Goal: Task Accomplishment & Management: Manage account settings

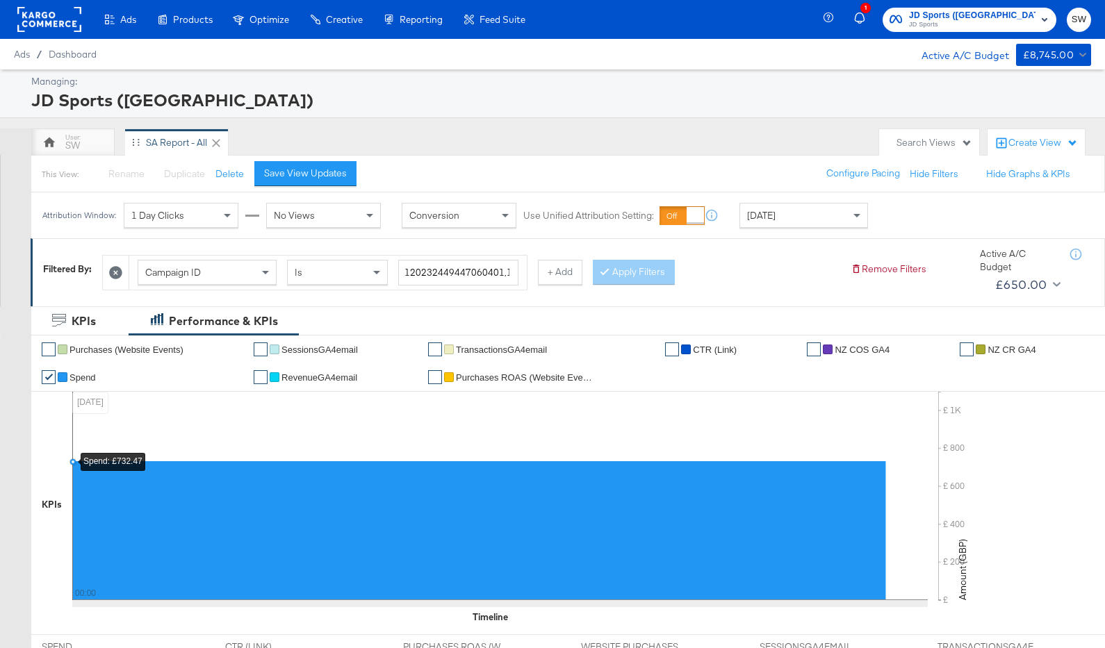
click at [928, 26] on span "JD Sports" at bounding box center [972, 24] width 126 height 11
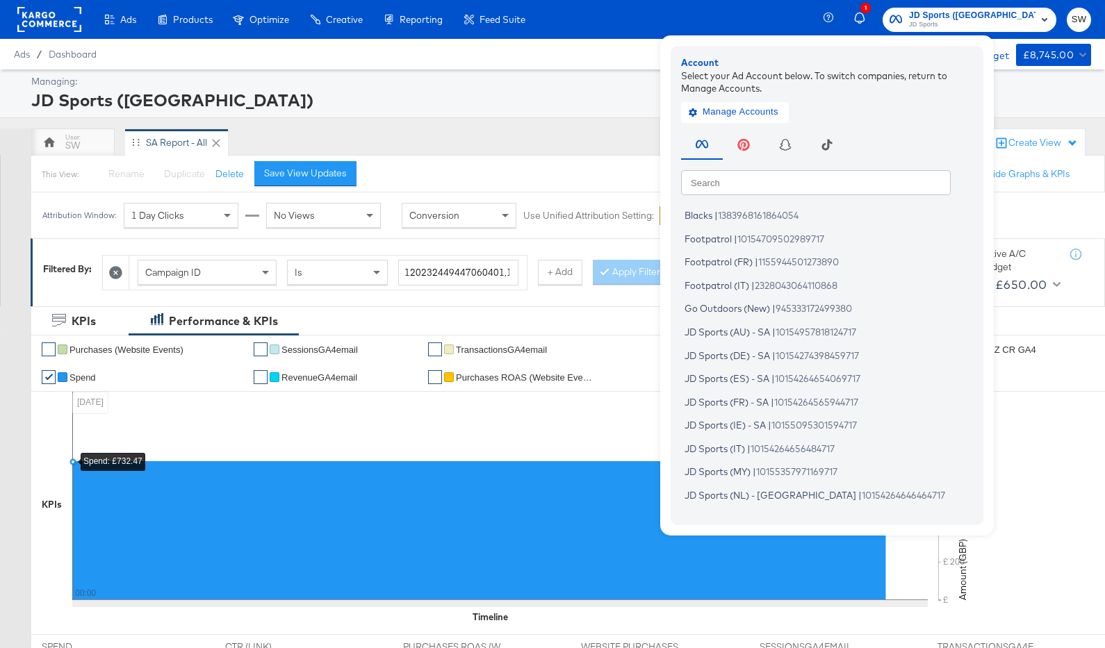
click at [845, 190] on input "text" at bounding box center [816, 182] width 270 height 25
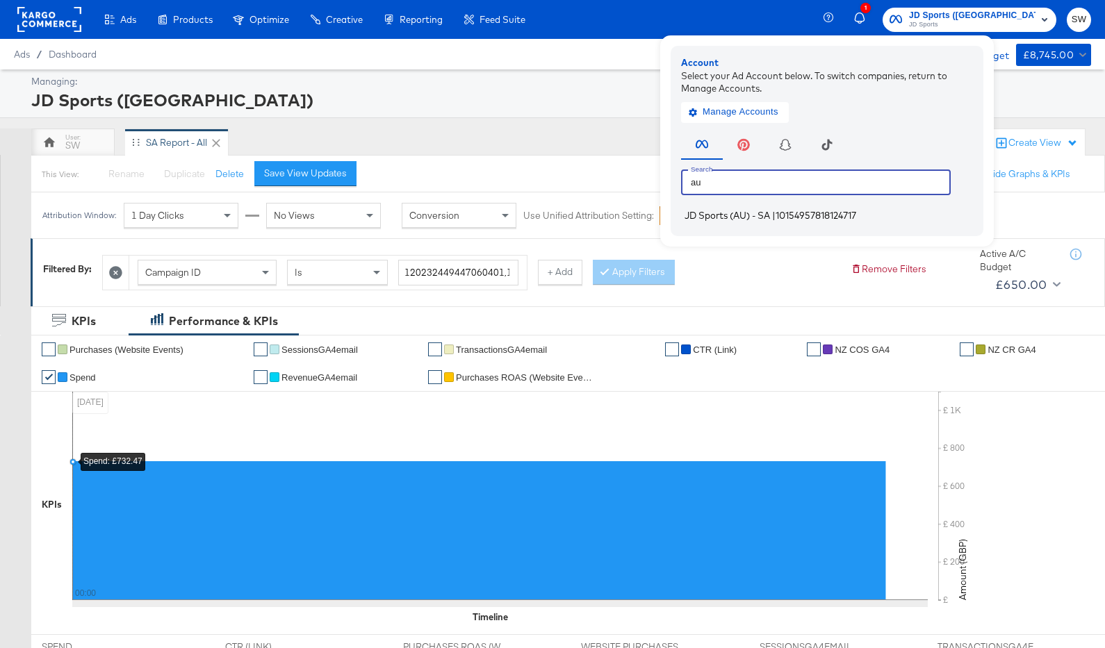
type input "au"
click at [850, 217] on span "10154957818124717" at bounding box center [815, 215] width 81 height 11
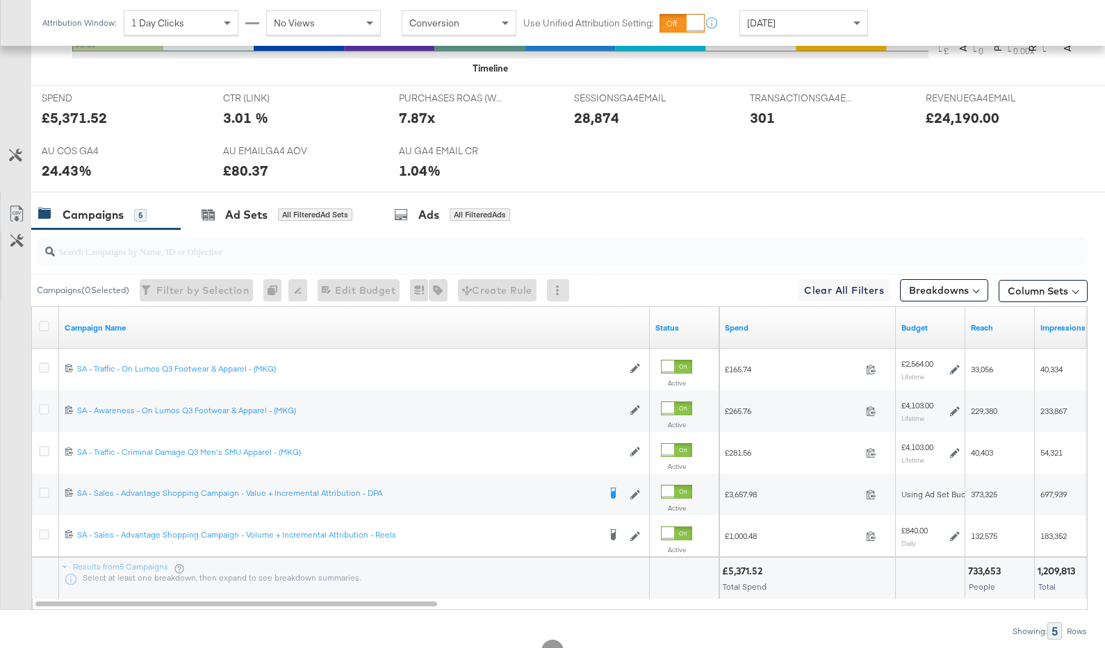
scroll to position [632, 0]
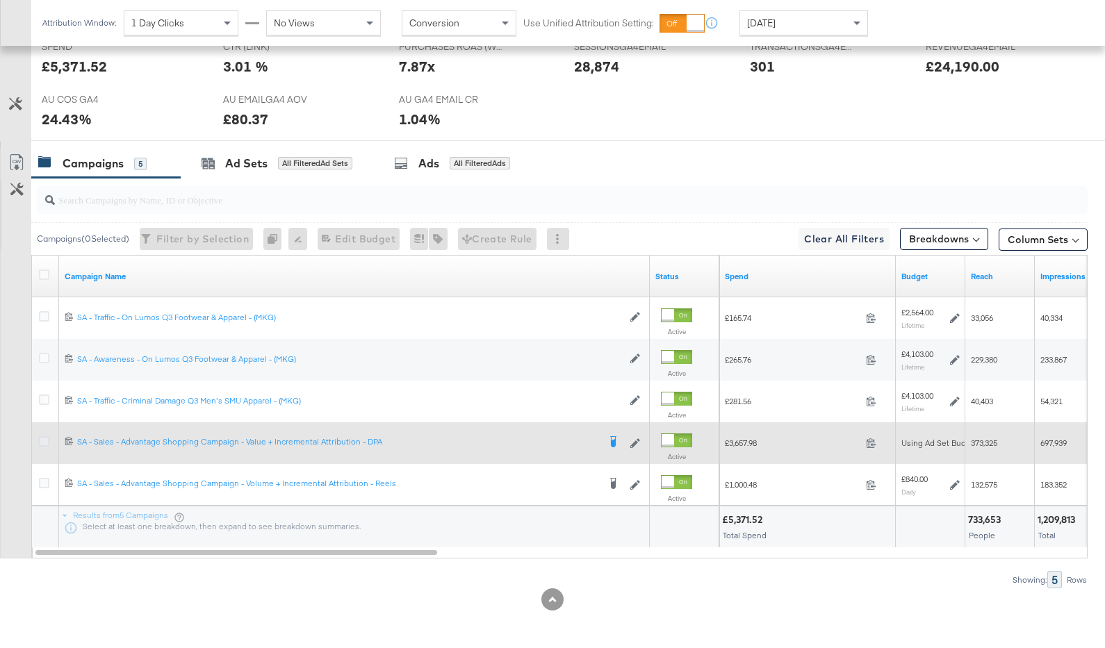
click at [39, 436] on icon at bounding box center [44, 441] width 10 height 10
click at [0, 0] on input "checkbox" at bounding box center [0, 0] width 0 height 0
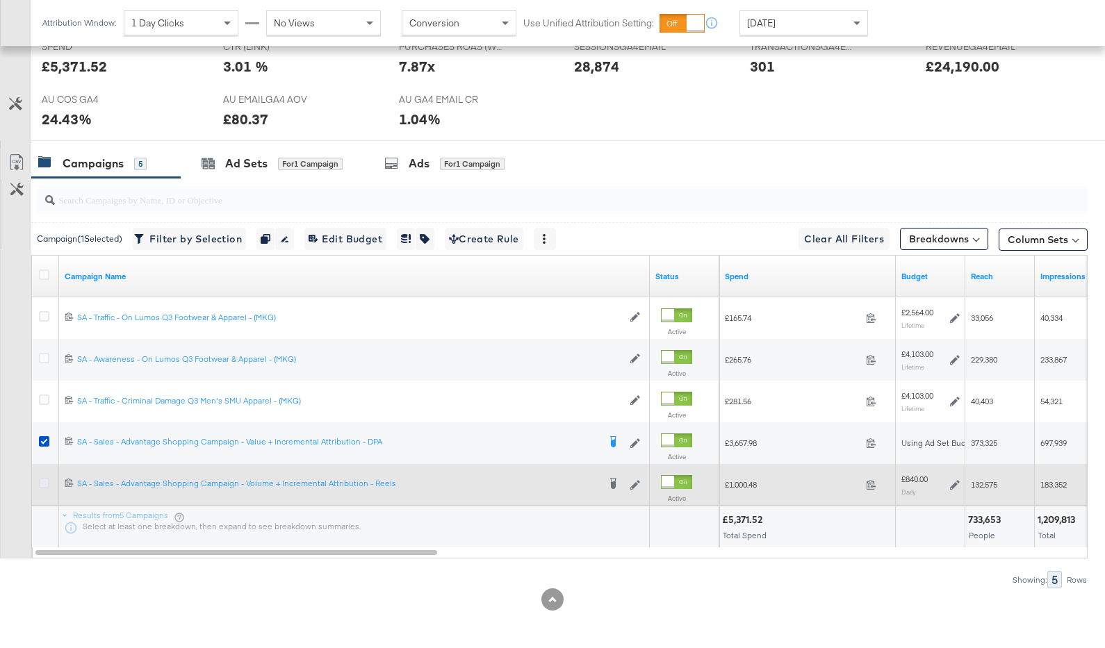
click at [40, 481] on icon at bounding box center [44, 483] width 10 height 10
click at [0, 0] on input "checkbox" at bounding box center [0, 0] width 0 height 0
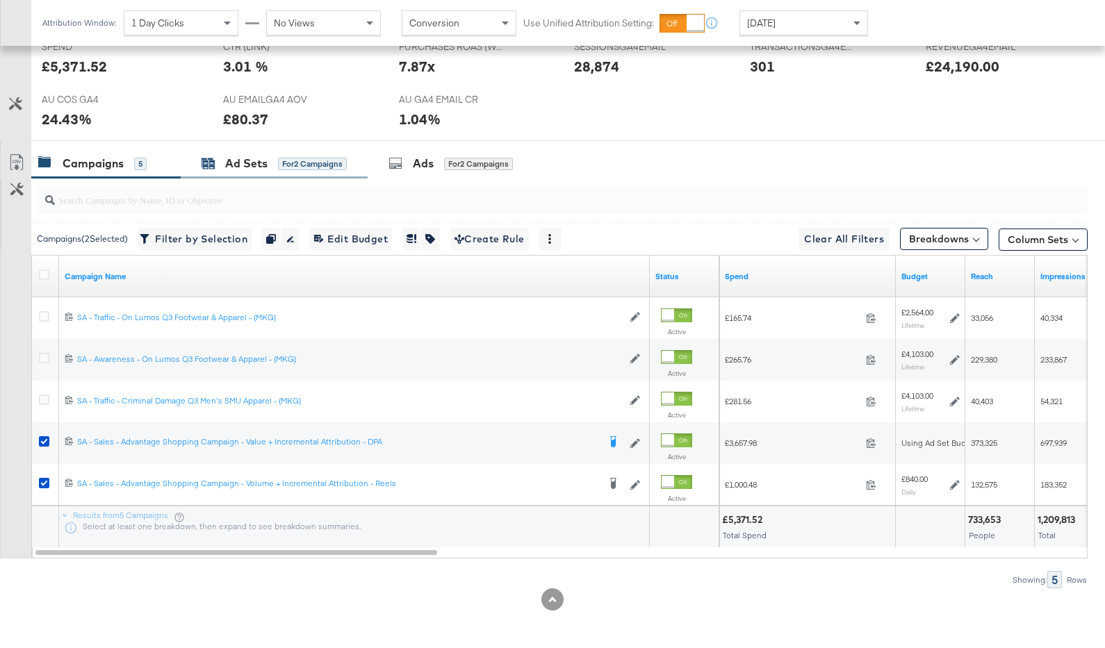
click at [287, 167] on div "for 2 Campaigns" at bounding box center [312, 164] width 69 height 13
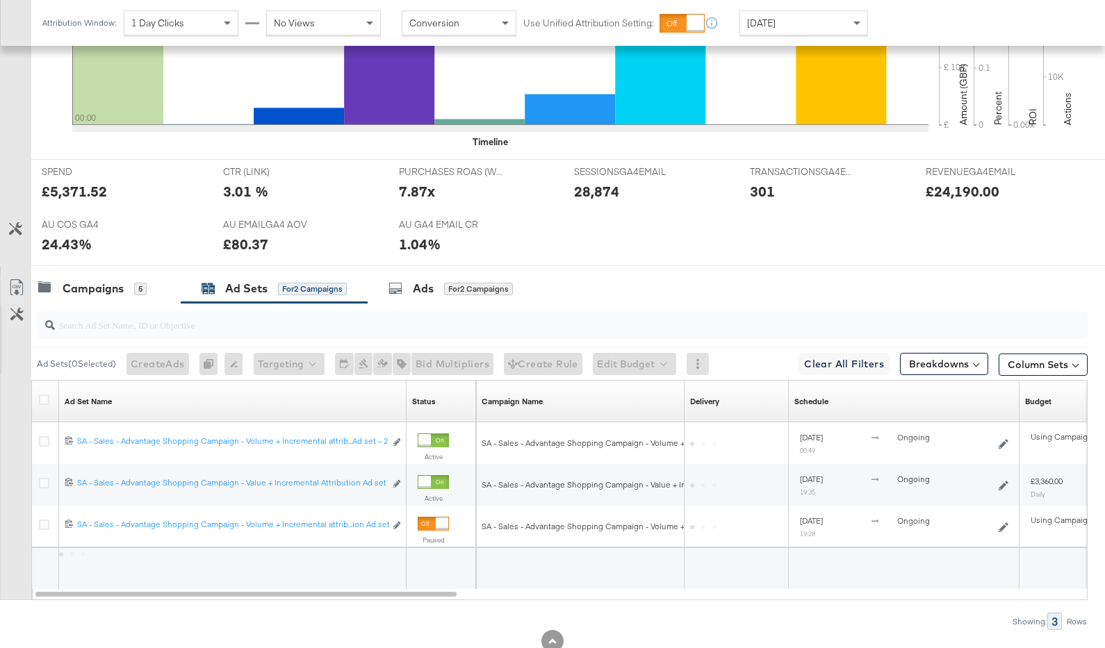
scroll to position [548, 0]
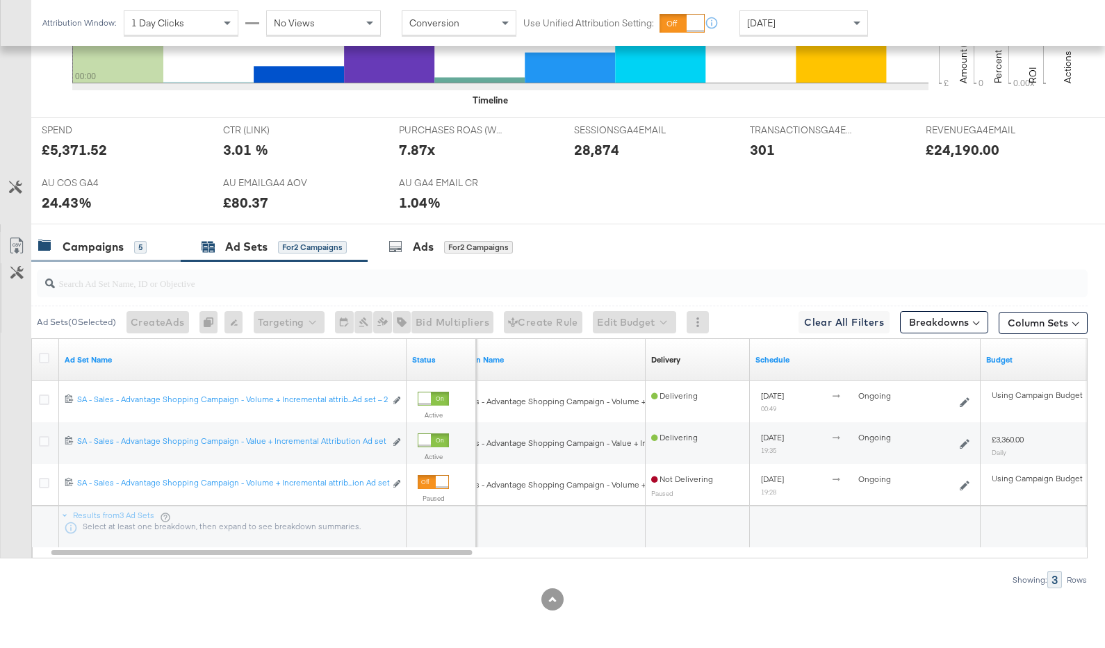
click at [117, 246] on div "Campaigns" at bounding box center [93, 247] width 61 height 16
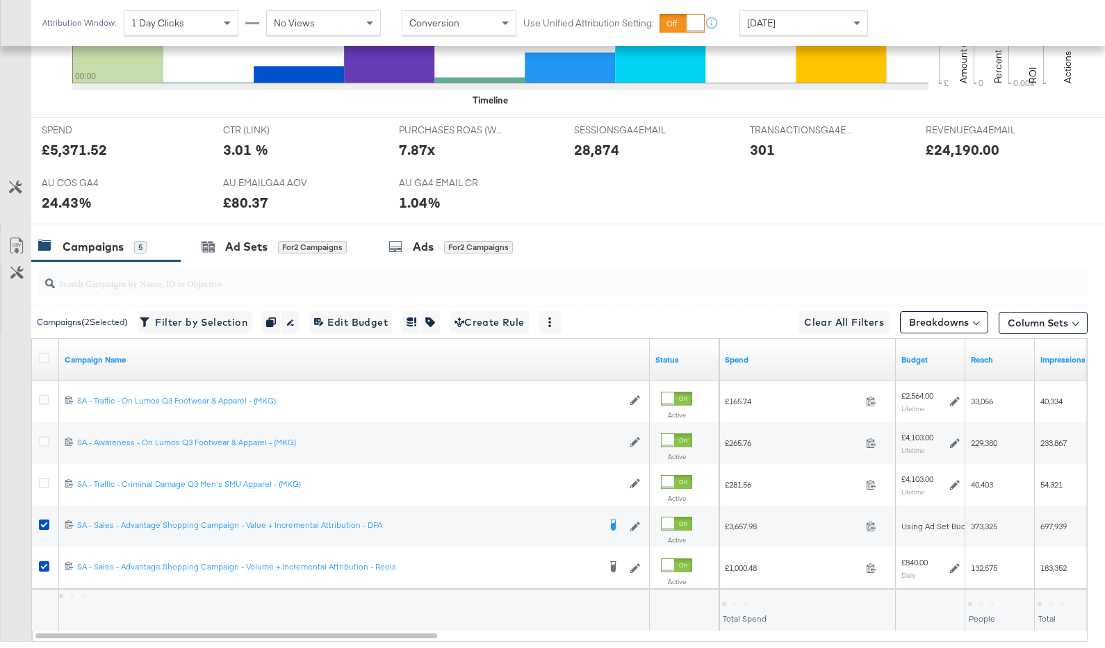
scroll to position [632, 0]
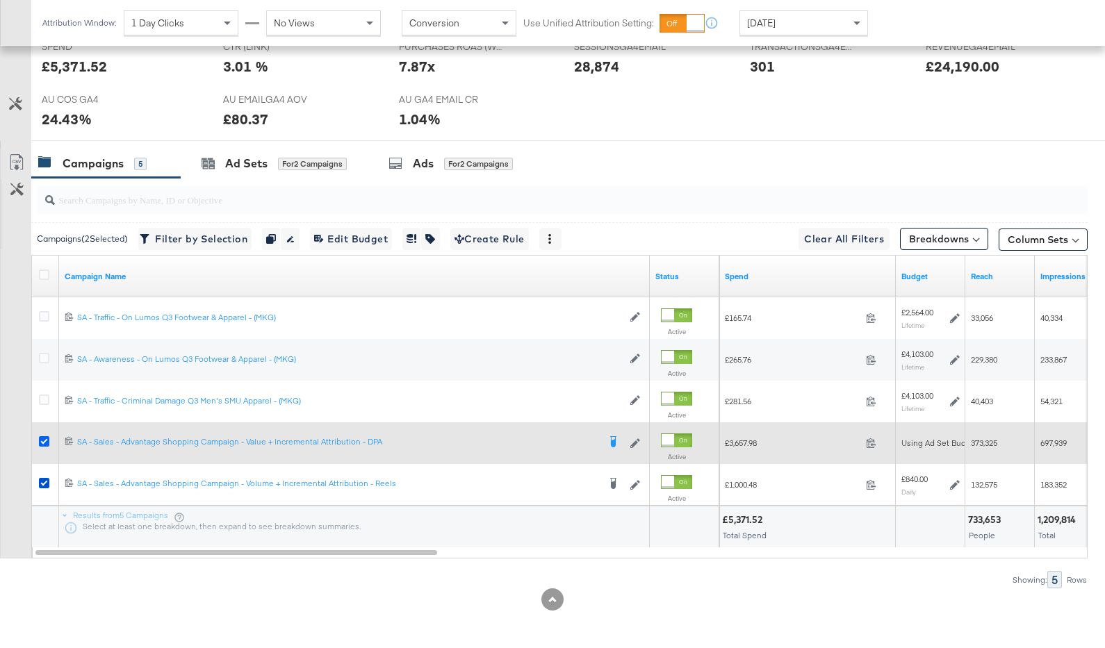
click at [47, 437] on icon at bounding box center [44, 441] width 10 height 10
click at [0, 0] on input "checkbox" at bounding box center [0, 0] width 0 height 0
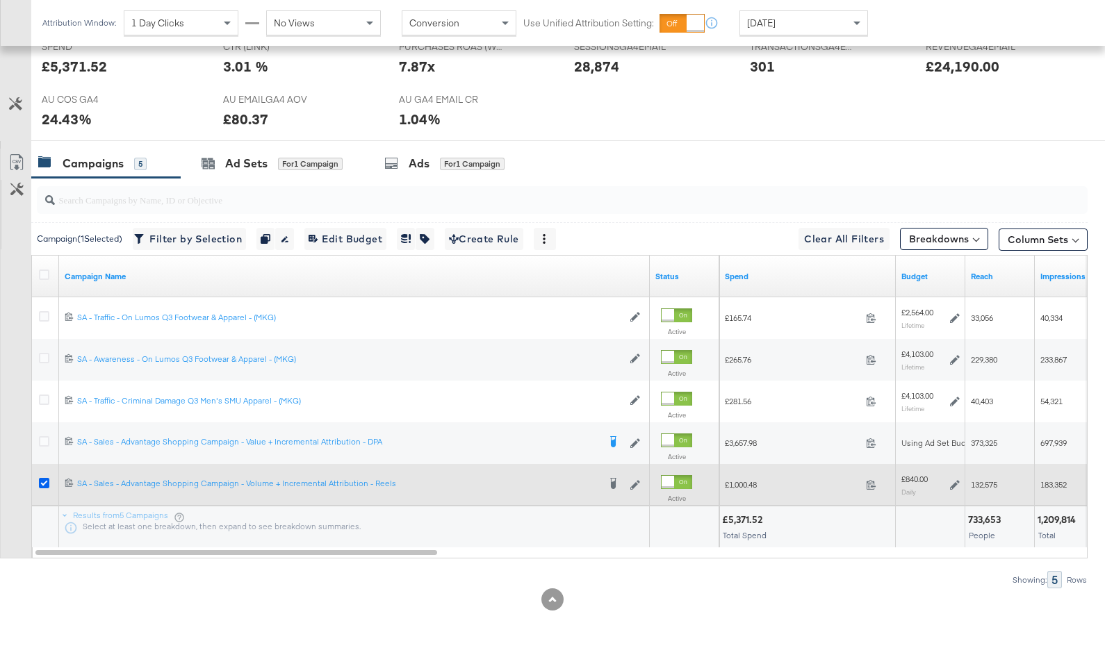
click at [47, 479] on icon at bounding box center [44, 483] width 10 height 10
click at [0, 0] on input "checkbox" at bounding box center [0, 0] width 0 height 0
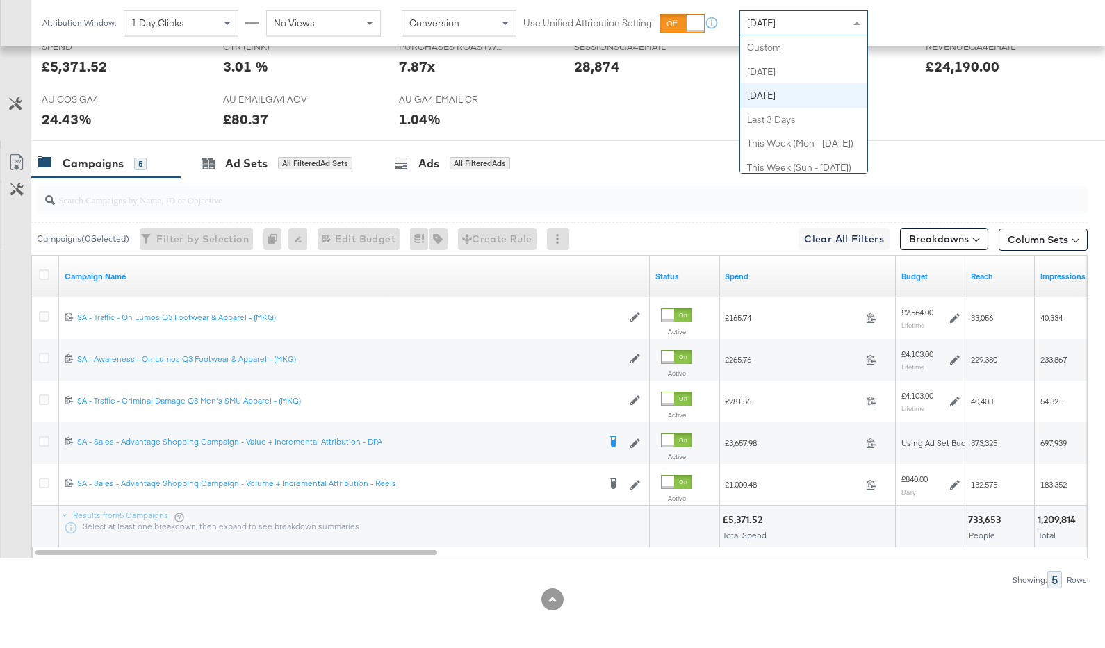
click at [775, 24] on span "[DATE]" at bounding box center [761, 23] width 28 height 13
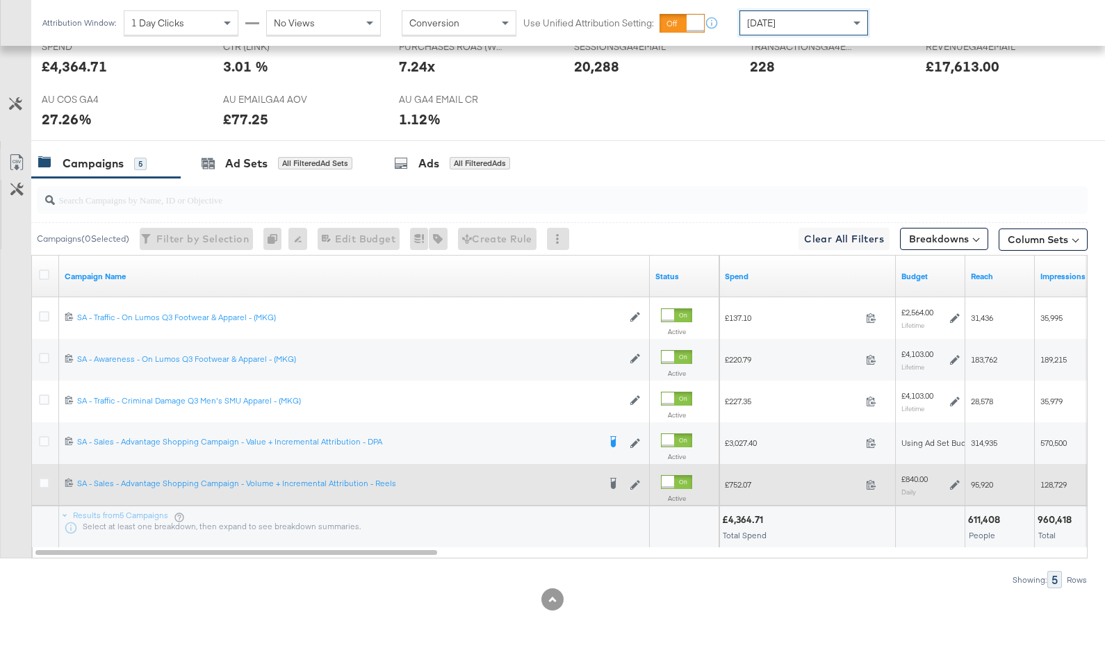
click at [957, 483] on div "£840.00 Daily" at bounding box center [930, 485] width 58 height 22
click at [958, 483] on icon at bounding box center [955, 485] width 10 height 10
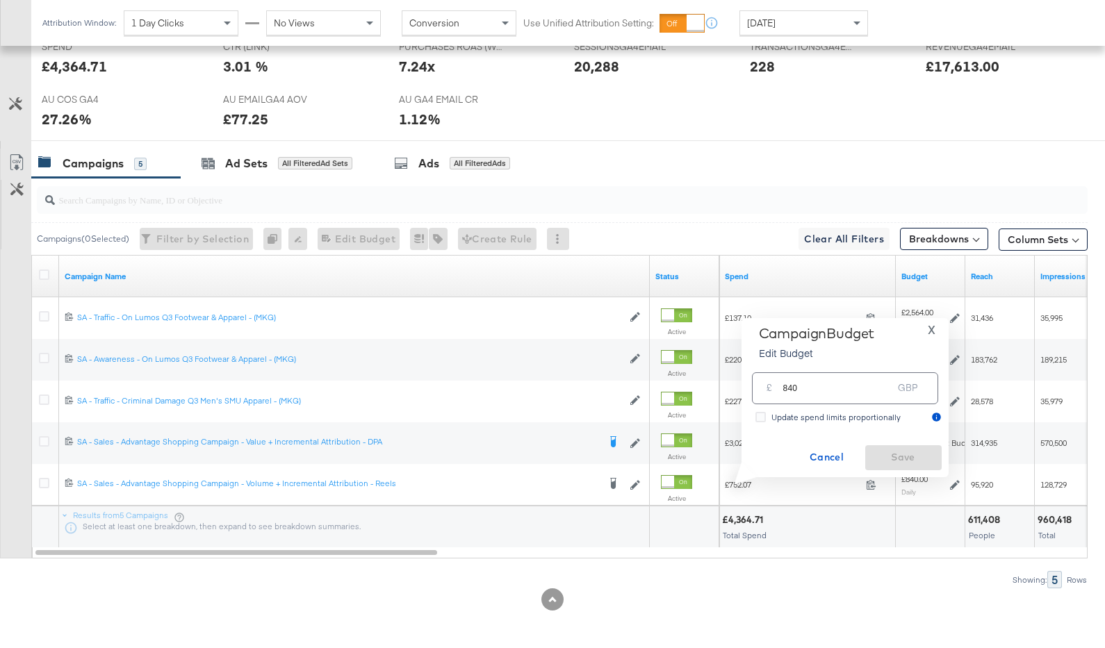
click at [822, 387] on input "840" at bounding box center [838, 383] width 110 height 30
type input "800"
click at [909, 459] on span "Save" at bounding box center [903, 457] width 65 height 17
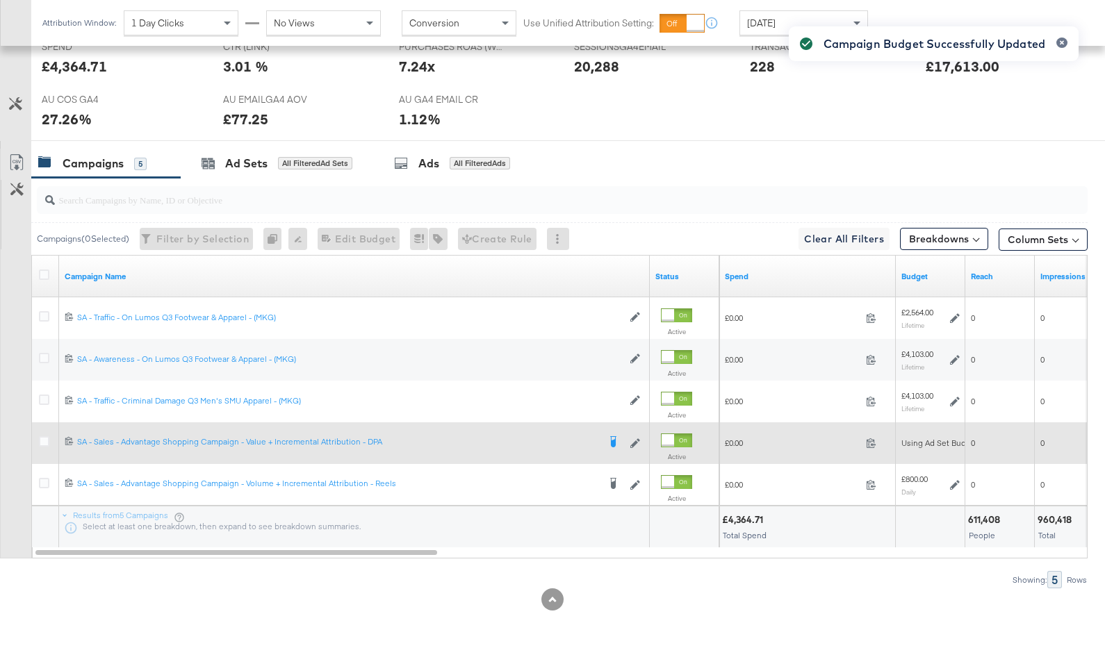
click at [38, 438] on div at bounding box center [46, 443] width 26 height 25
click at [42, 438] on icon at bounding box center [44, 441] width 10 height 10
click at [0, 0] on input "checkbox" at bounding box center [0, 0] width 0 height 0
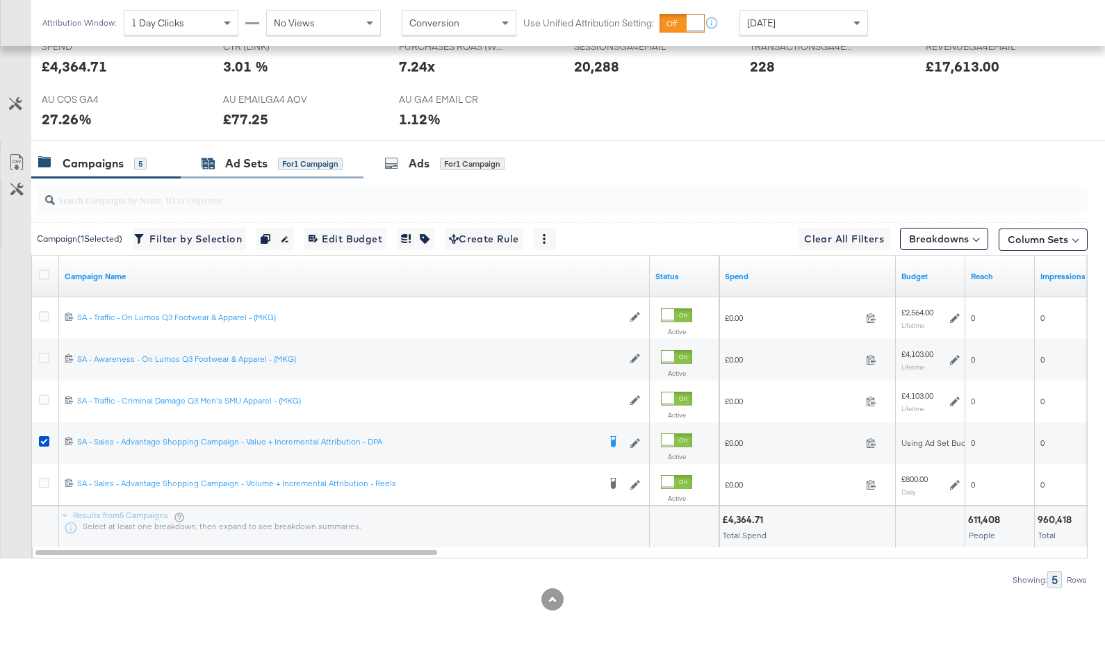
click at [296, 160] on div "for 1 Campaign" at bounding box center [310, 164] width 65 height 13
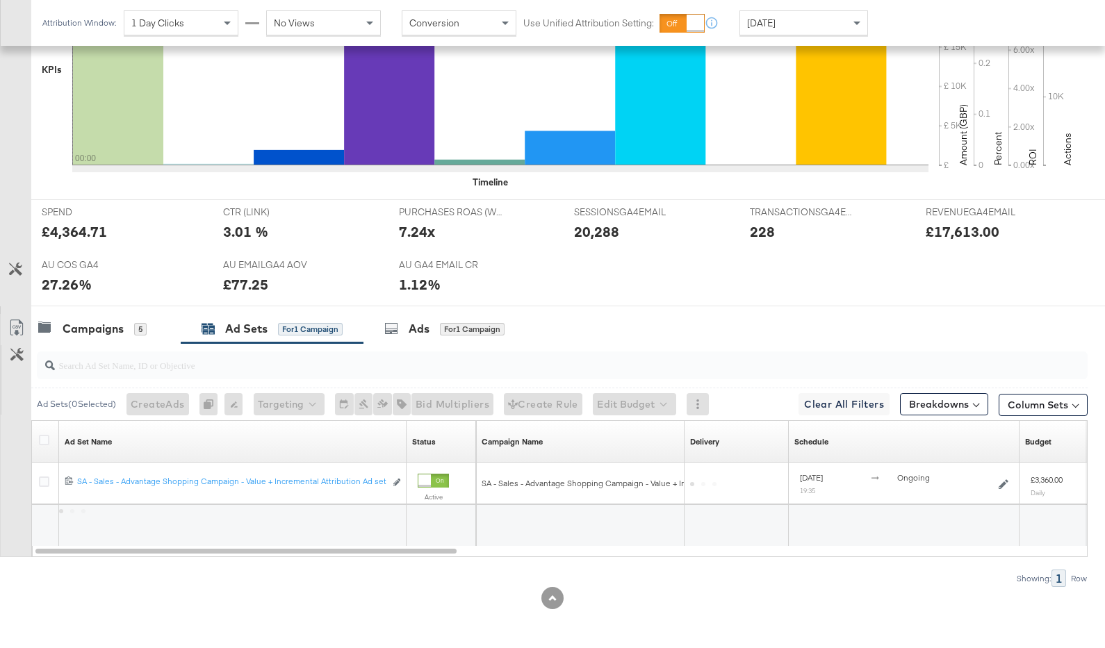
scroll to position [465, 0]
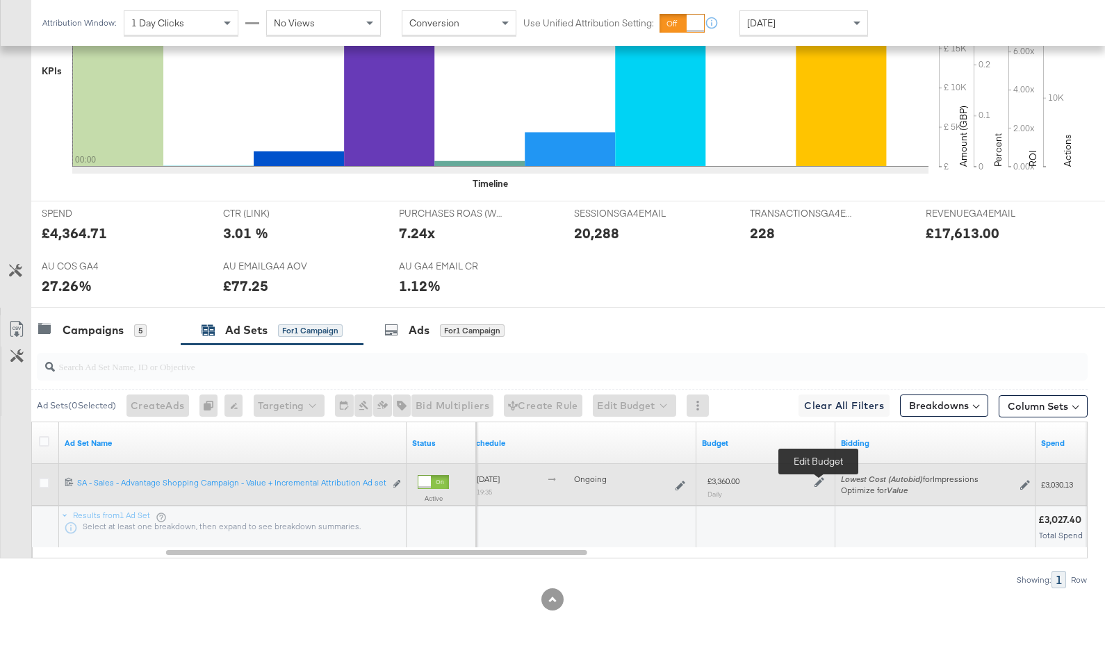
click at [820, 480] on icon at bounding box center [819, 482] width 10 height 10
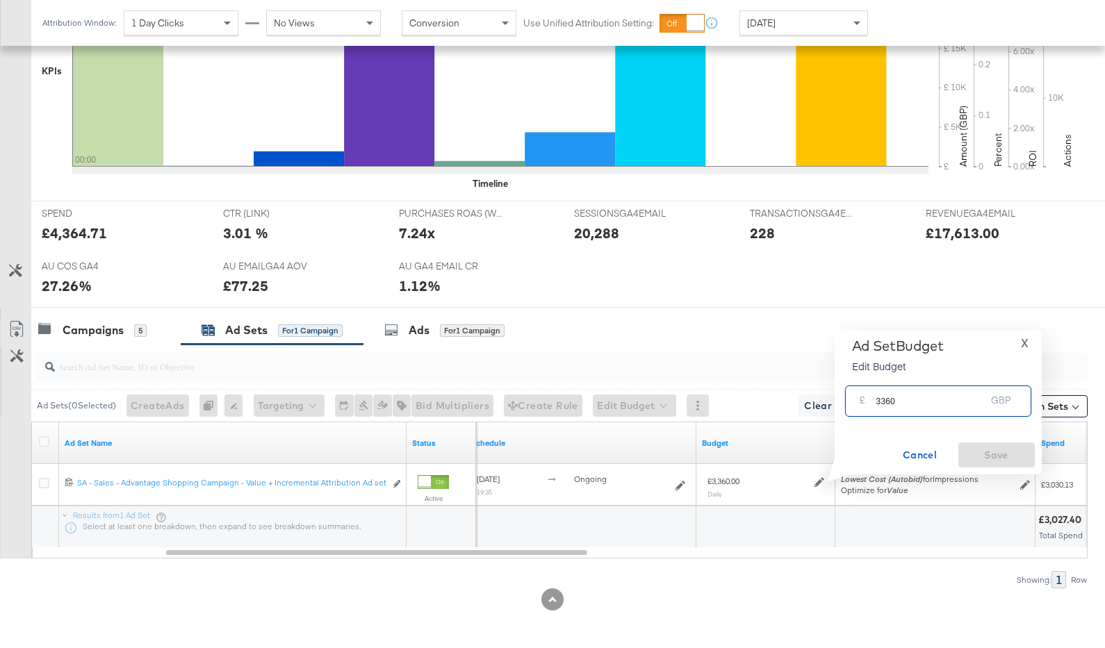
drag, startPoint x: 888, startPoint y: 401, endPoint x: 880, endPoint y: 401, distance: 7.6
click at [880, 401] on input "3360" at bounding box center [931, 396] width 110 height 30
type input "3200"
click at [995, 454] on span "Save" at bounding box center [996, 455] width 65 height 17
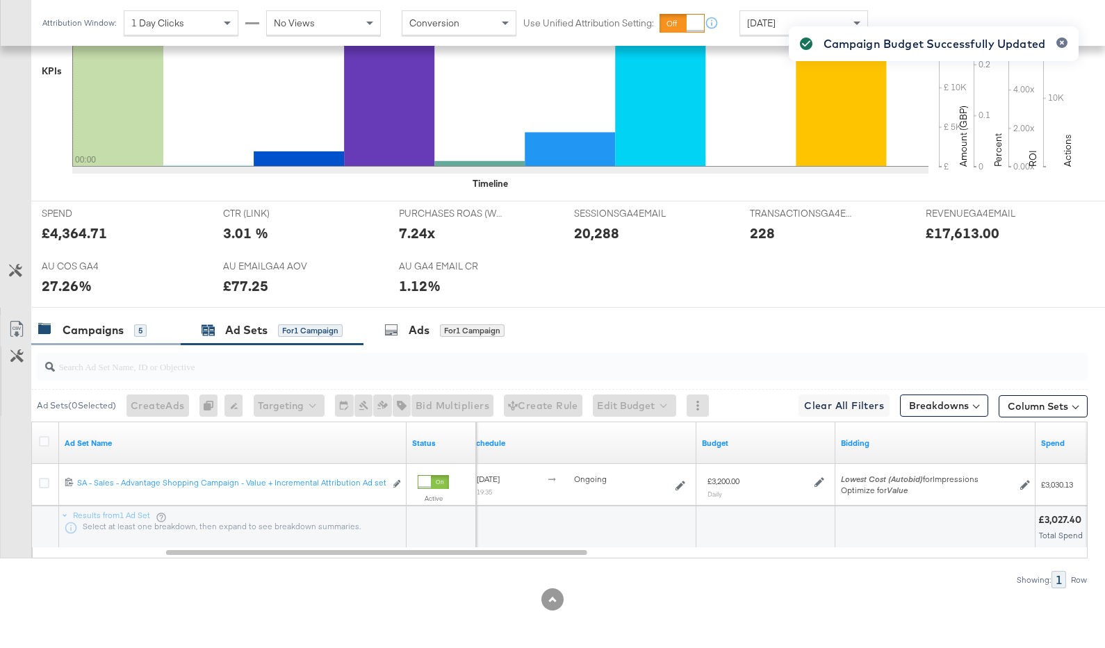
click at [109, 332] on div "Campaigns" at bounding box center [93, 330] width 61 height 16
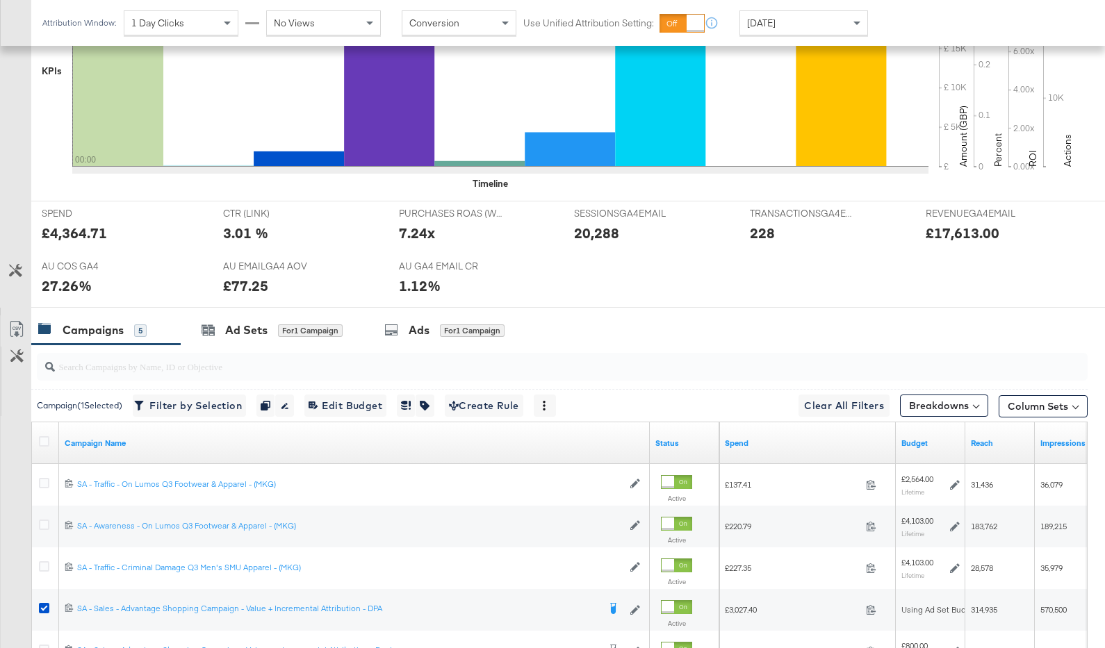
scroll to position [632, 0]
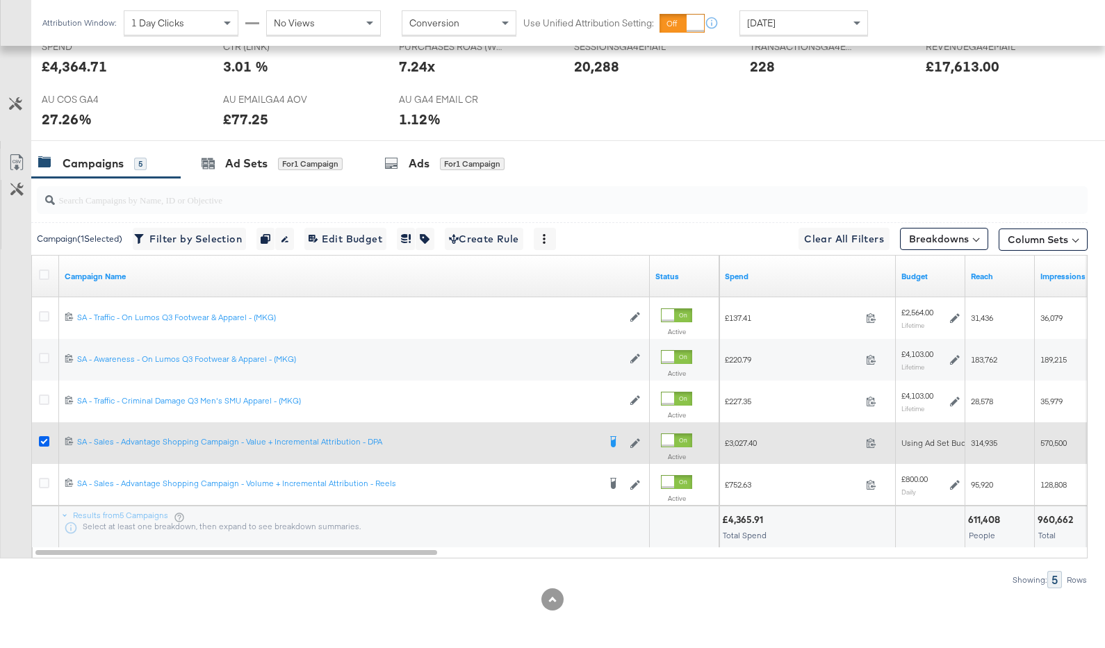
click at [47, 441] on icon at bounding box center [44, 441] width 10 height 10
click at [0, 0] on input "checkbox" at bounding box center [0, 0] width 0 height 0
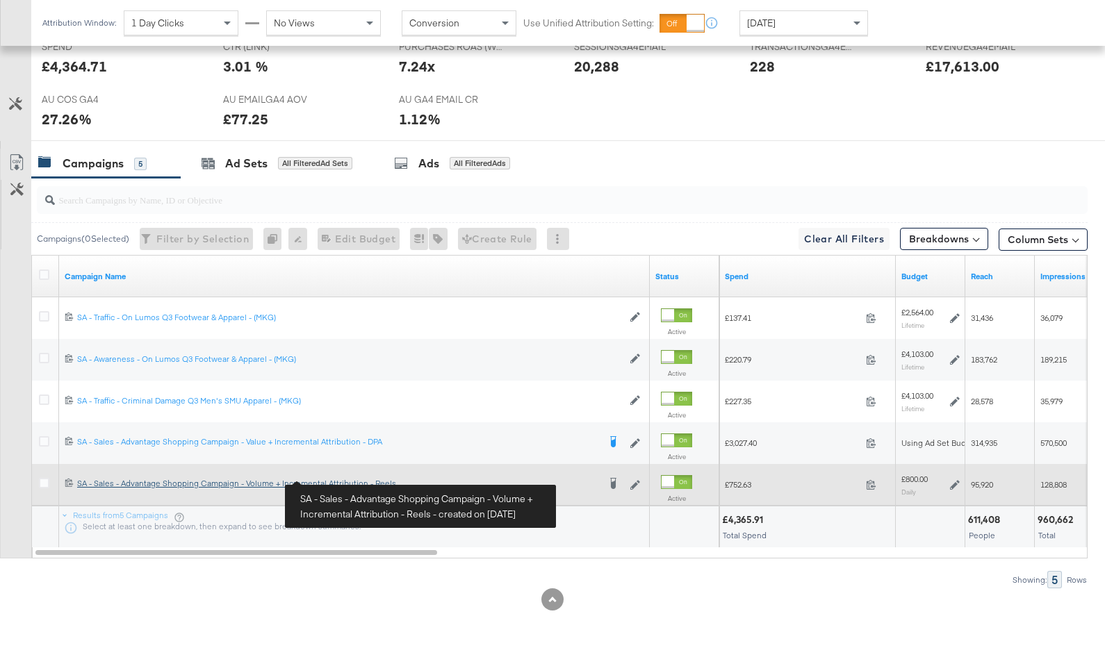
click at [247, 482] on div "SA - Sales - Advantage Shopping Campaign - Volume + Incremental Attribution - R…" at bounding box center [337, 483] width 521 height 11
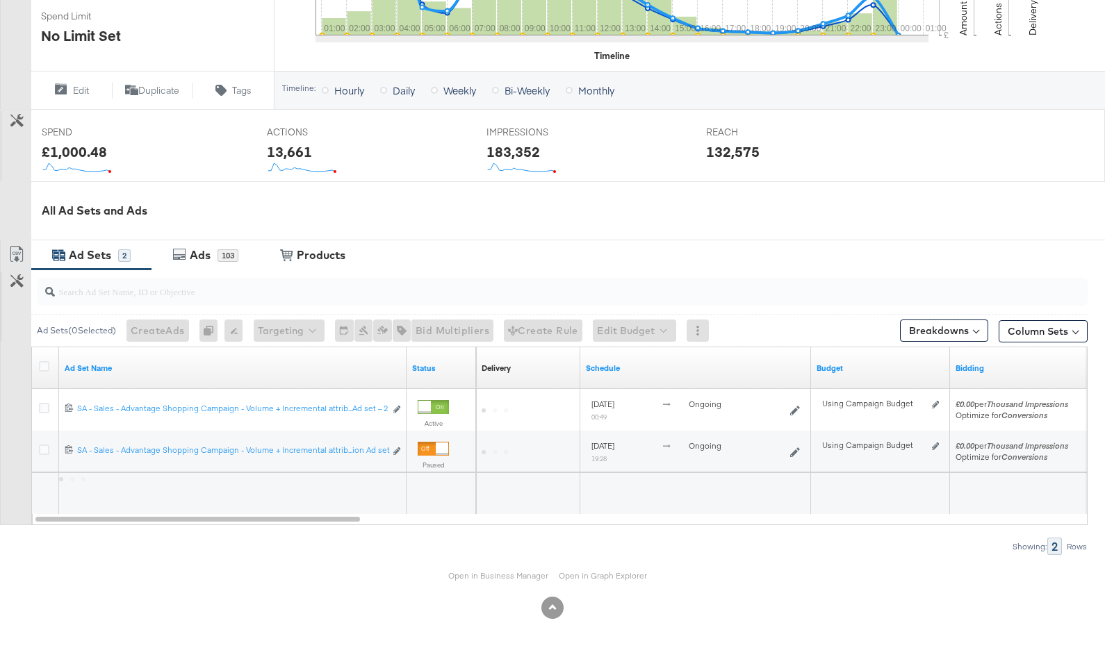
scroll to position [455, 0]
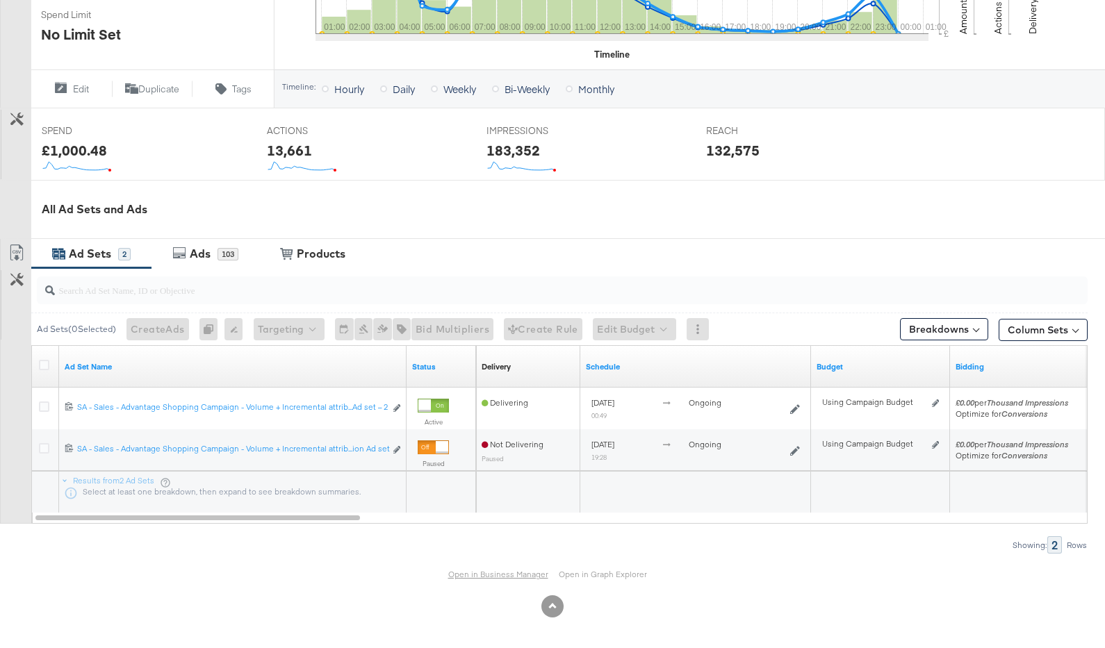
click at [486, 573] on link "Open in Business Manager" at bounding box center [498, 574] width 100 height 10
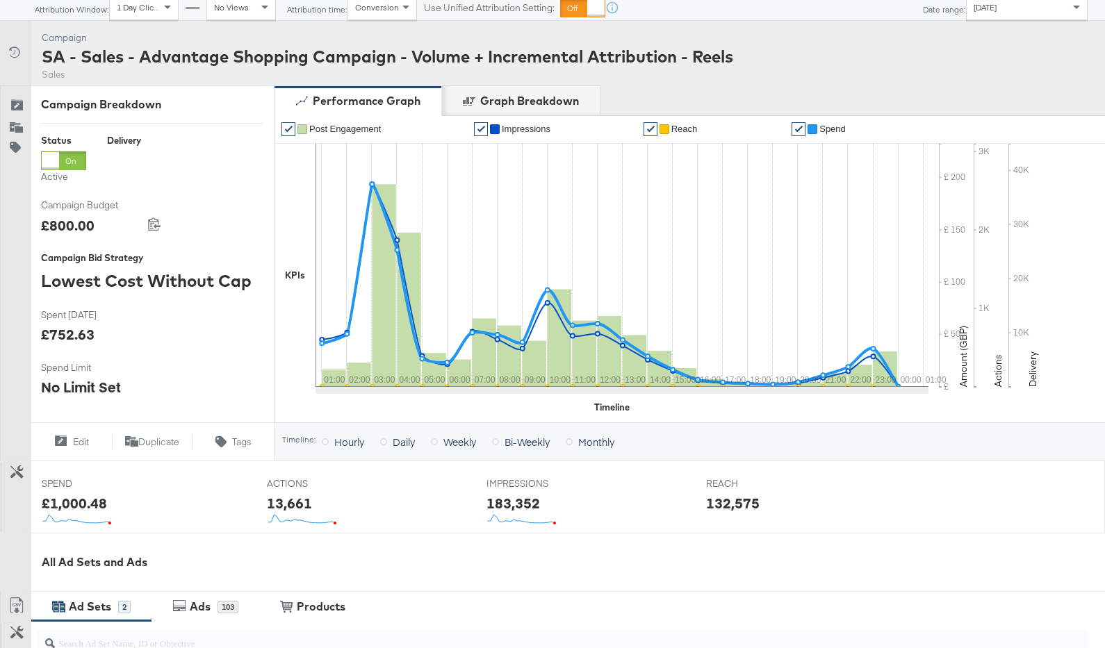
scroll to position [0, 0]
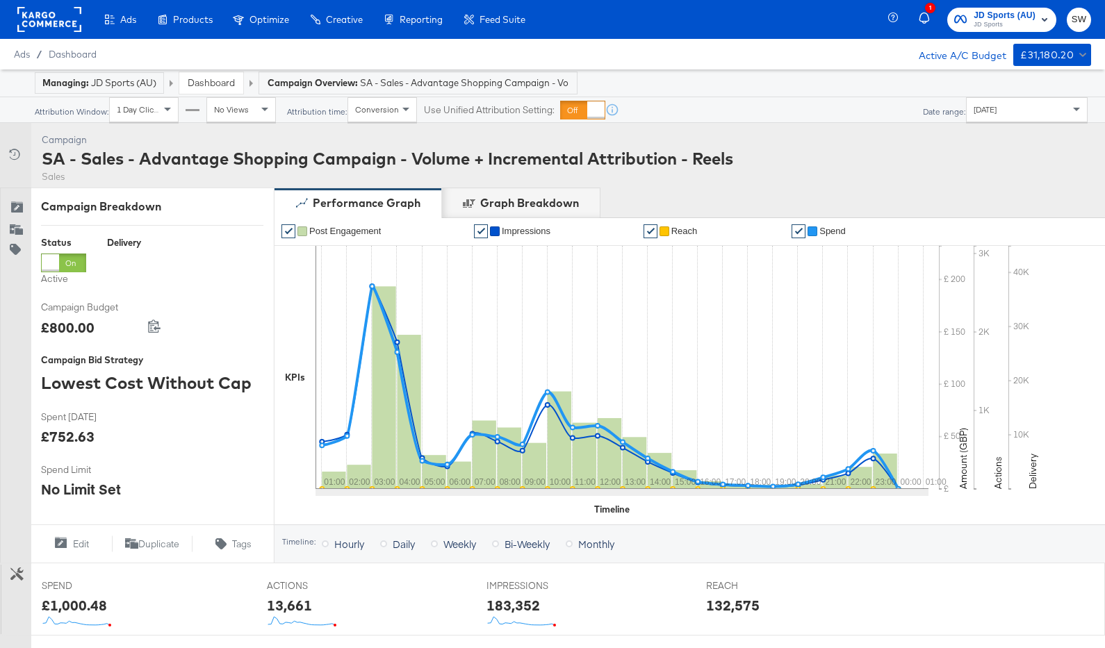
click at [1003, 27] on span "JD Sports" at bounding box center [1004, 24] width 62 height 11
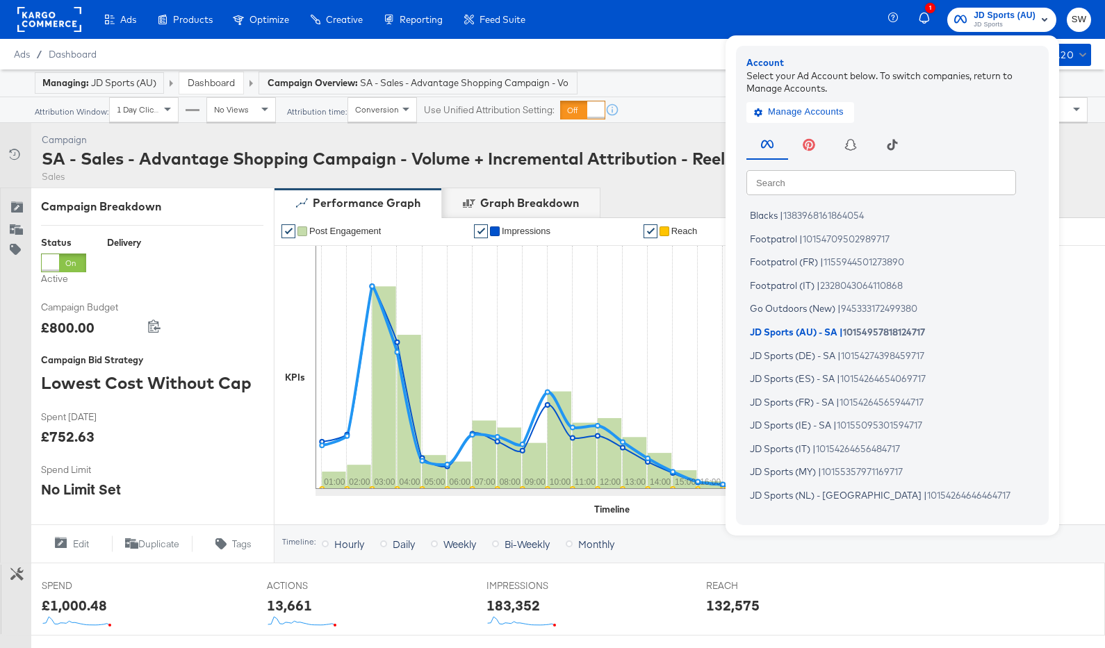
click at [900, 187] on input "text" at bounding box center [881, 182] width 270 height 25
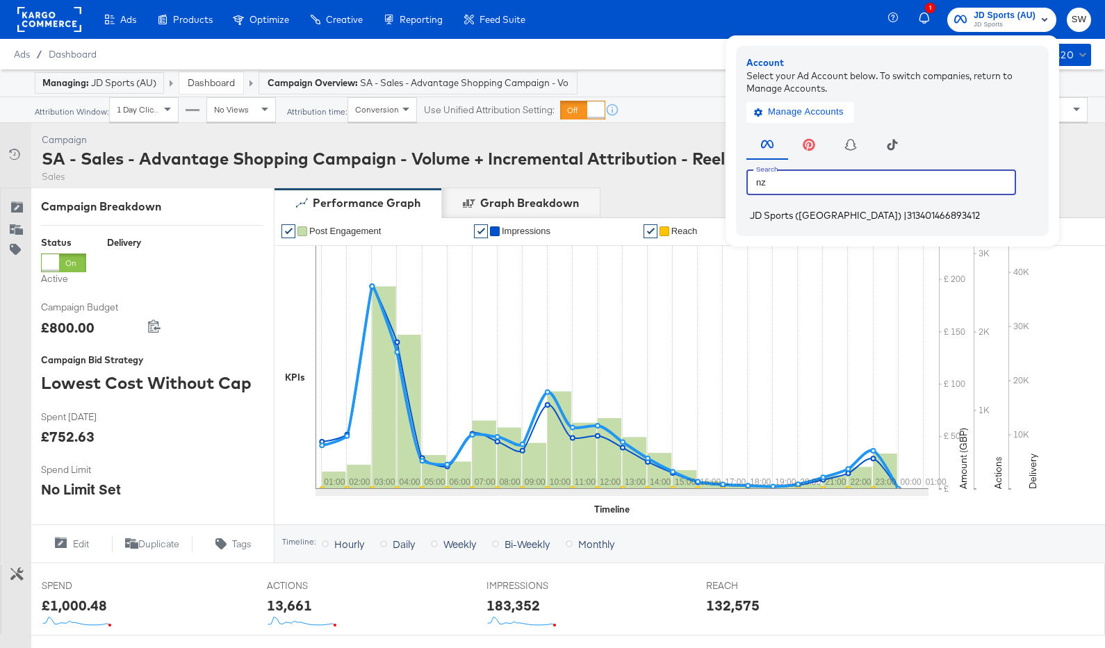
type input "nz"
click at [907, 216] on span "313401466893412" at bounding box center [943, 215] width 73 height 11
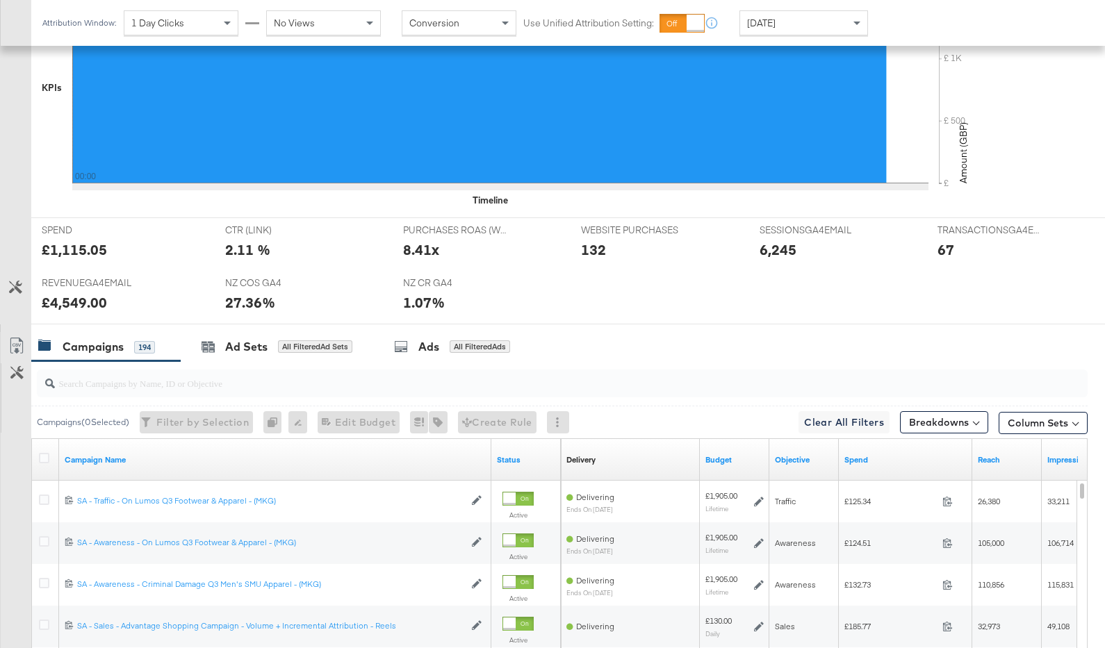
scroll to position [511, 0]
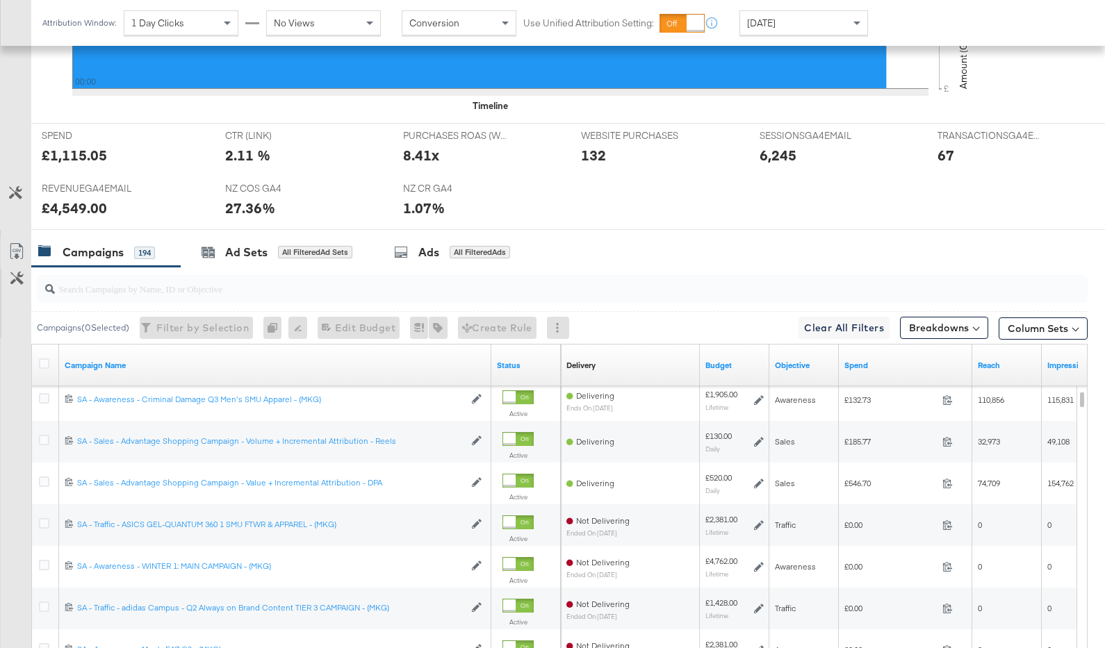
click at [775, 22] on span "[DATE]" at bounding box center [761, 23] width 28 height 13
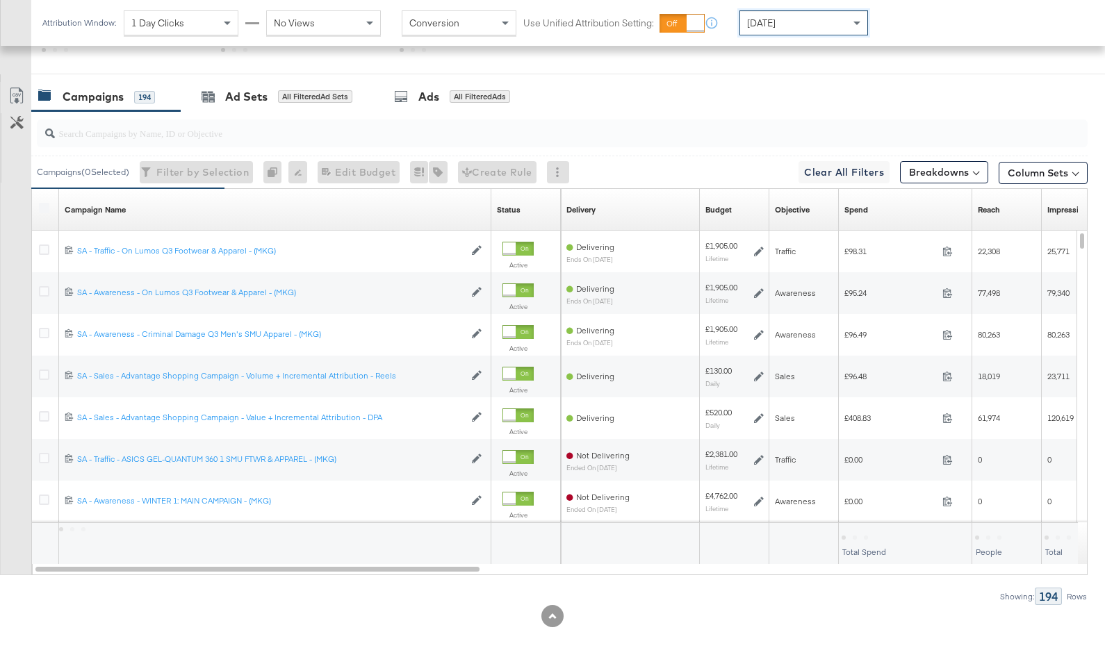
scroll to position [669, 0]
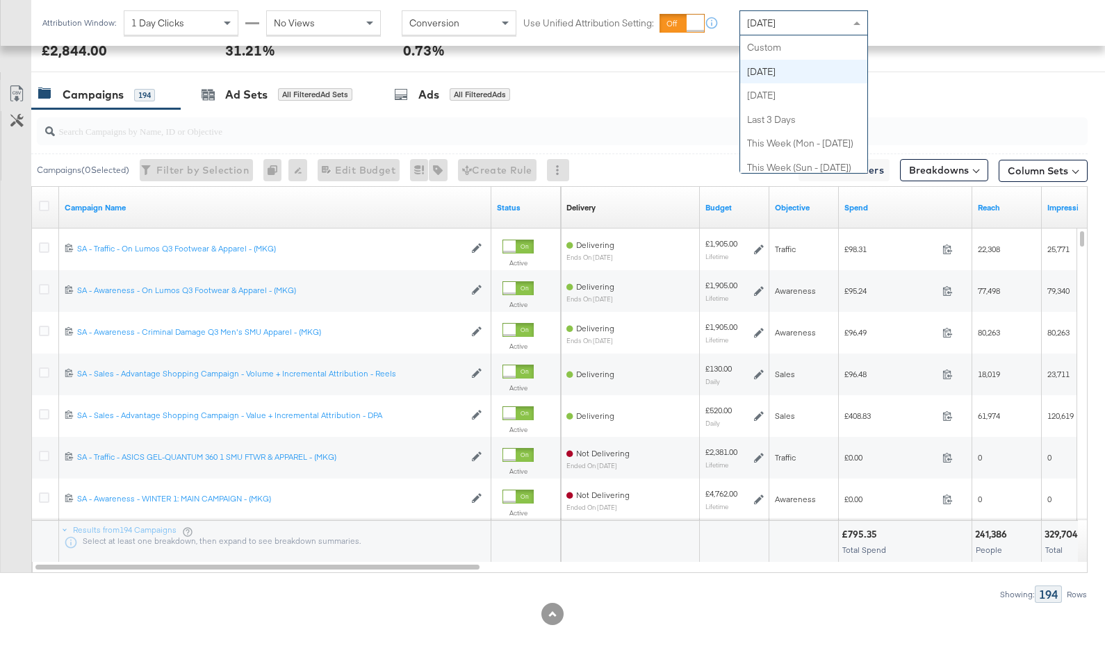
drag, startPoint x: 784, startPoint y: 19, endPoint x: 787, endPoint y: 42, distance: 23.2
click at [784, 19] on div "[DATE]" at bounding box center [803, 23] width 127 height 24
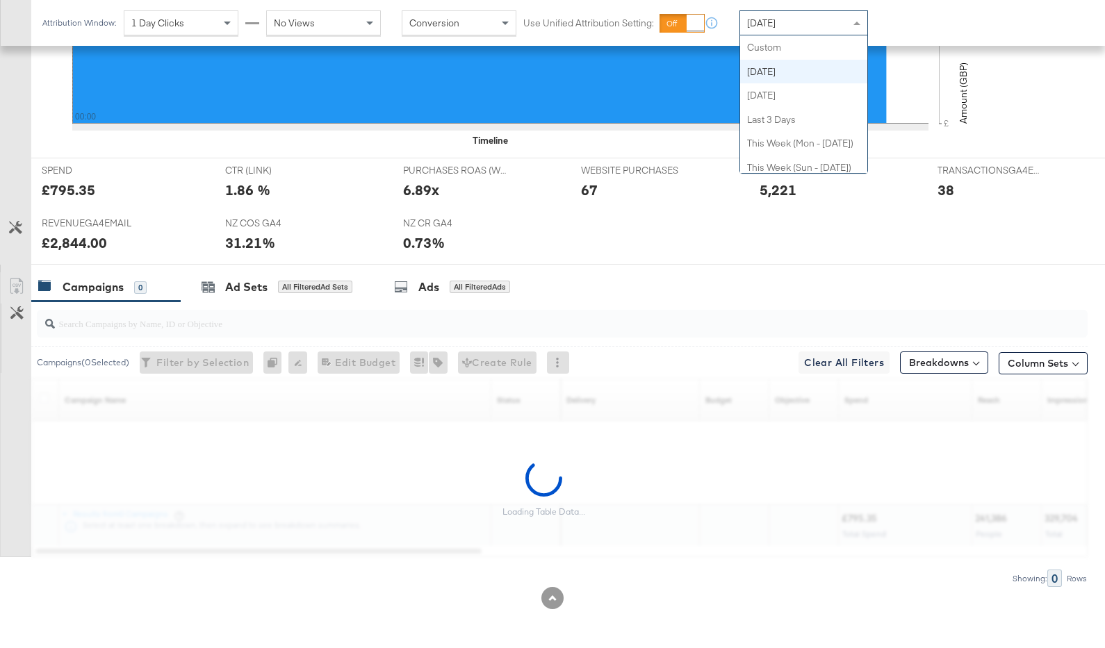
scroll to position [475, 0]
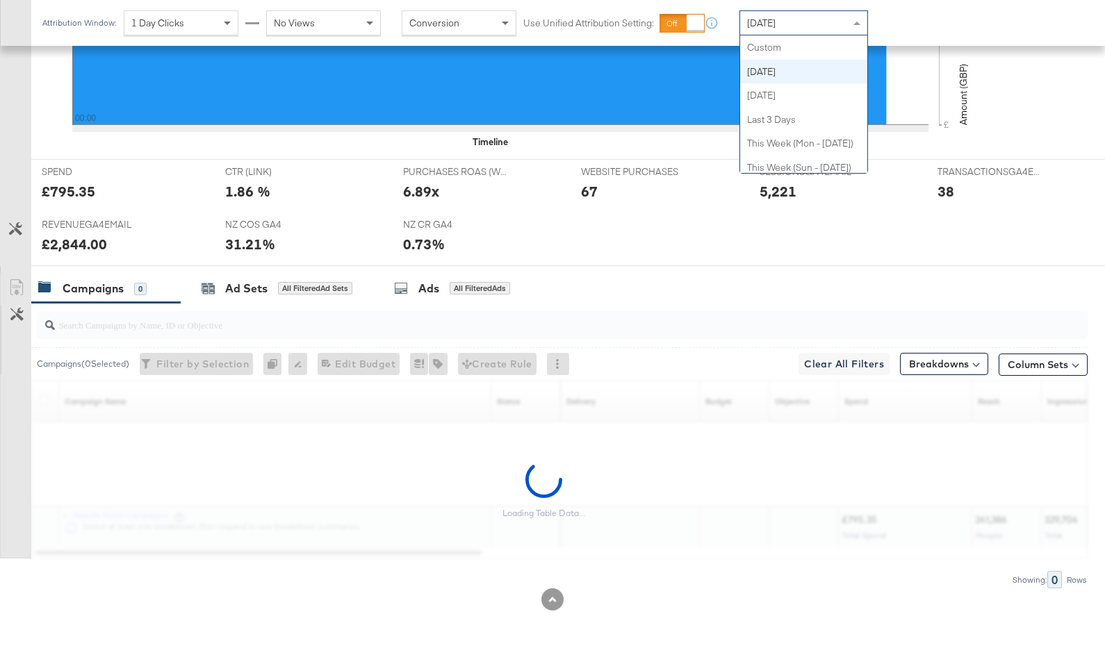
click at [784, 34] on div "Today Custom Today Yesterday Last 3 Days This Week (Mon - Today) This Week (Sun…" at bounding box center [803, 22] width 129 height 25
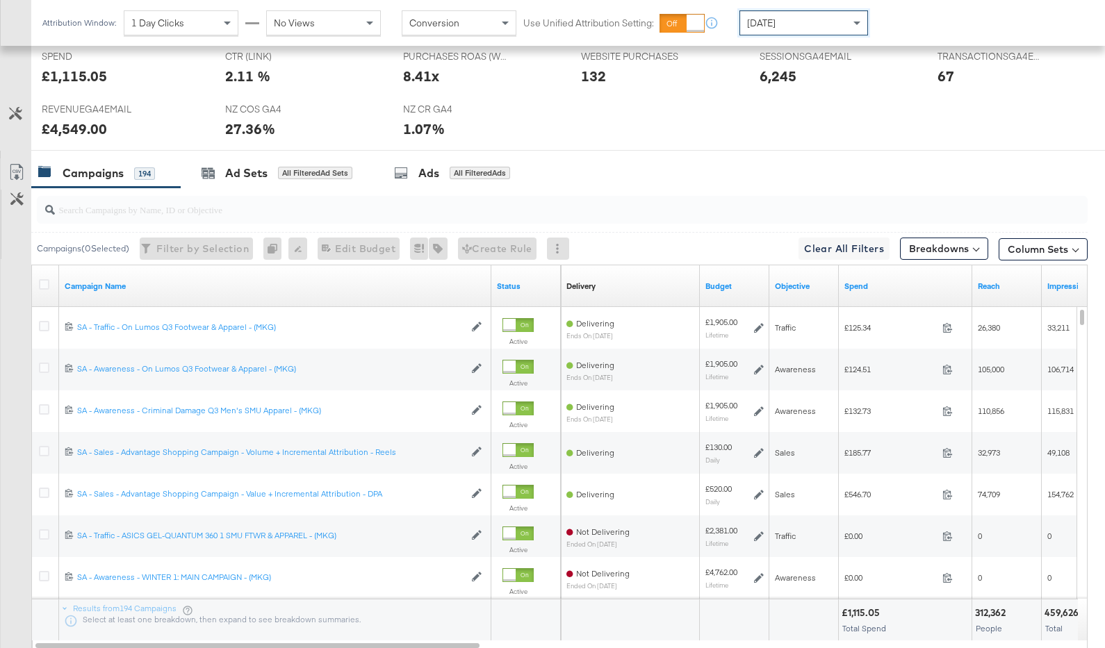
scroll to position [589, 0]
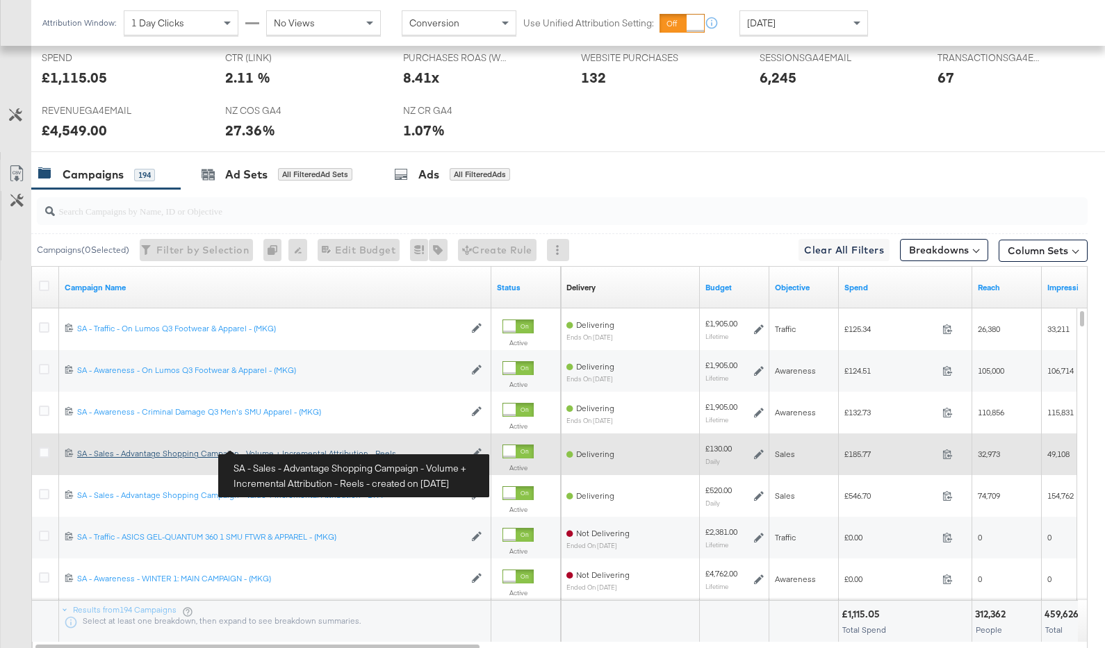
click at [361, 456] on div "SA - Sales - Advantage Shopping Campaign - Volume + Incremental Attribution - R…" at bounding box center [270, 453] width 387 height 11
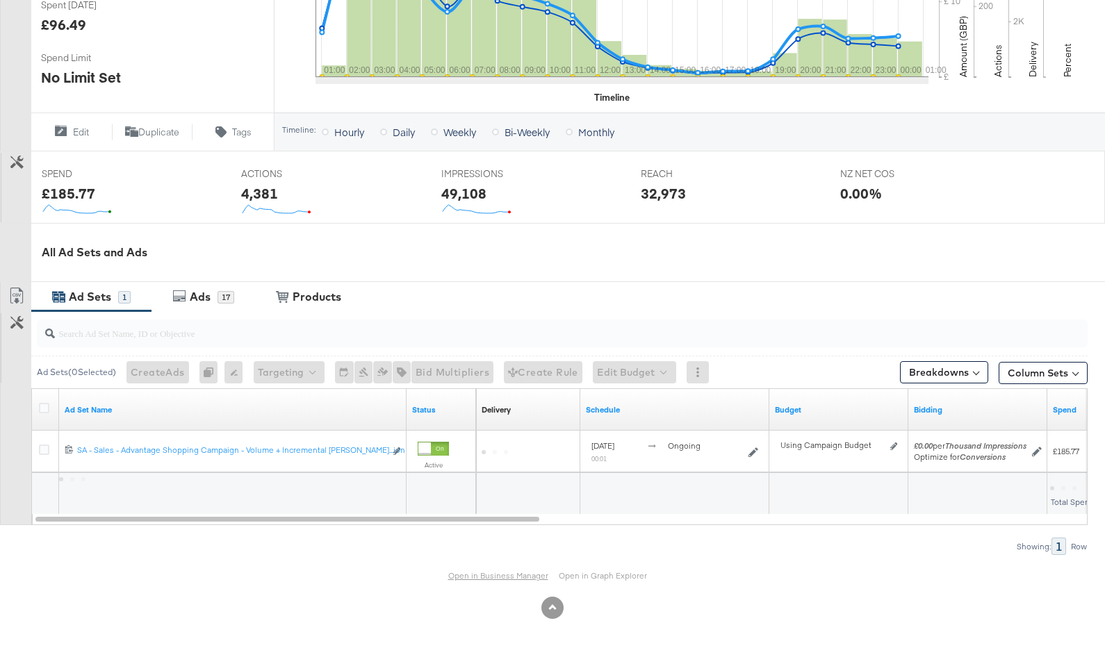
scroll to position [413, 0]
click at [510, 571] on link "Open in Business Manager" at bounding box center [498, 574] width 100 height 10
